Goal: Task Accomplishment & Management: Complete application form

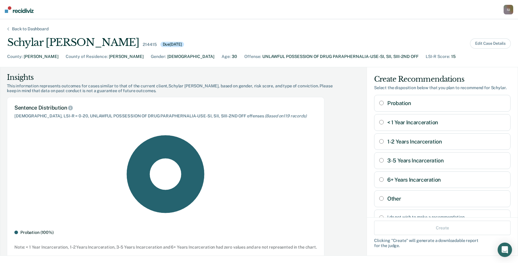
click at [35, 31] on div "Back to Dashboard" at bounding box center [30, 28] width 51 height 5
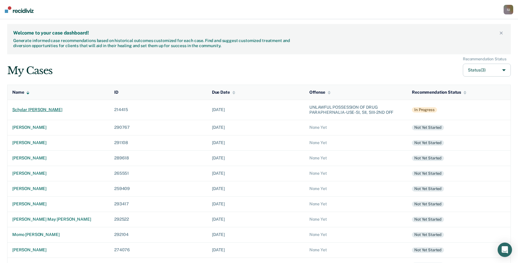
click at [45, 113] on td "schylar [PERSON_NAME]" at bounding box center [58, 110] width 102 height 20
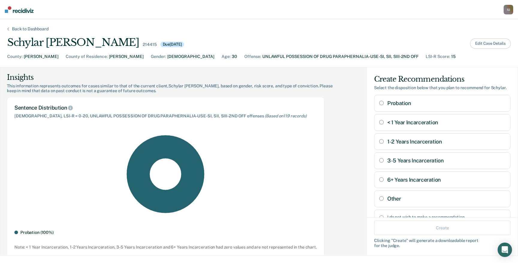
click at [489, 44] on button "Edit Case Details" at bounding box center [490, 43] width 41 height 10
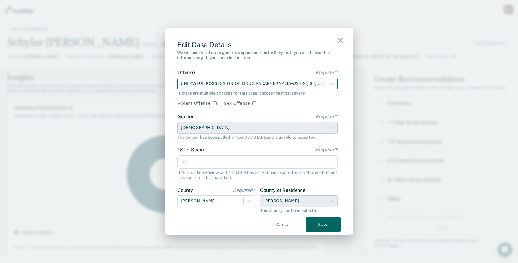
click at [241, 81] on div at bounding box center [252, 83] width 142 height 7
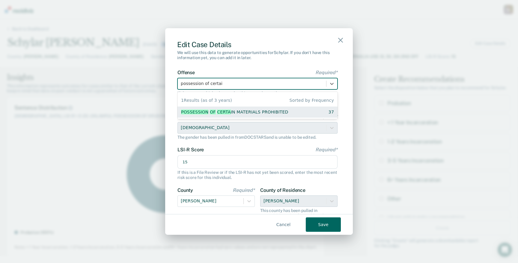
type input "possession of certain"
click at [259, 110] on div "POSSESSION OF CERTAIN MATERIALS PROHIBITED" at bounding box center [234, 112] width 106 height 6
checkbox input "true"
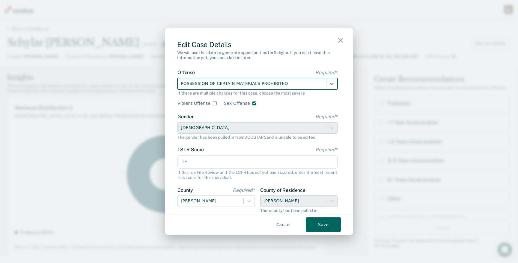
click at [322, 221] on button "Save" at bounding box center [323, 224] width 35 height 14
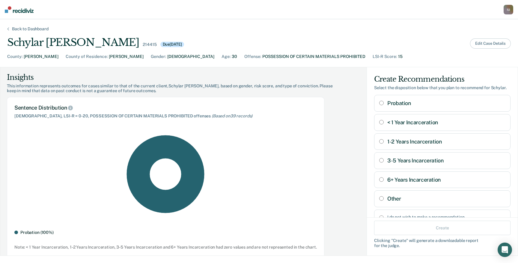
click at [487, 43] on button "Edit Case Details" at bounding box center [490, 43] width 41 height 10
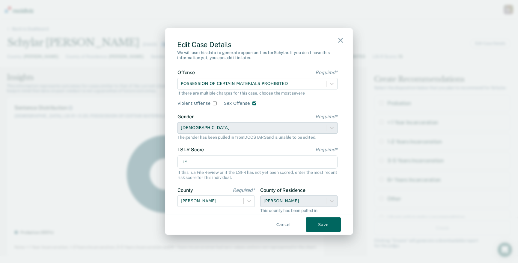
click at [216, 164] on input "15" at bounding box center [258, 162] width 160 height 14
type input "30"
click at [316, 225] on button "Save" at bounding box center [323, 224] width 35 height 14
